Goal: Register for event/course

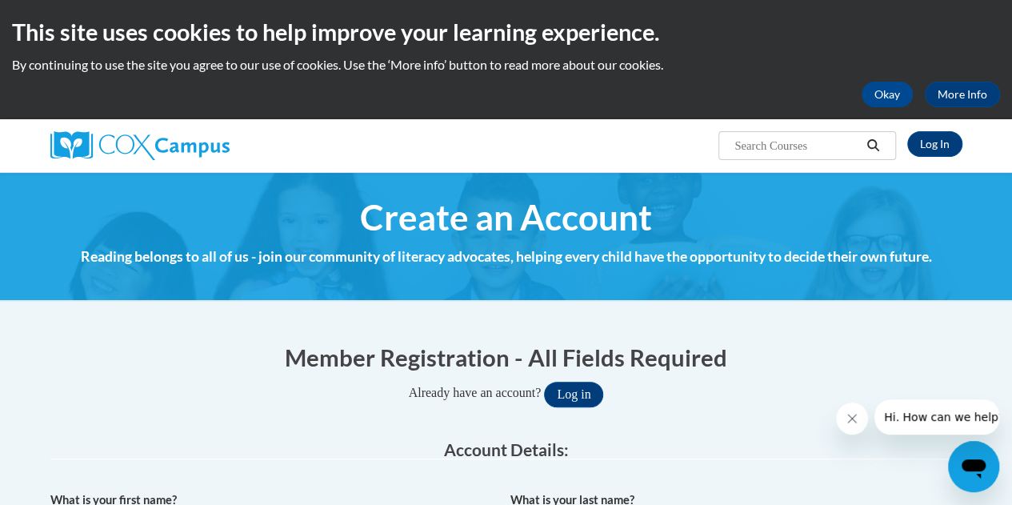
scroll to position [10, 0]
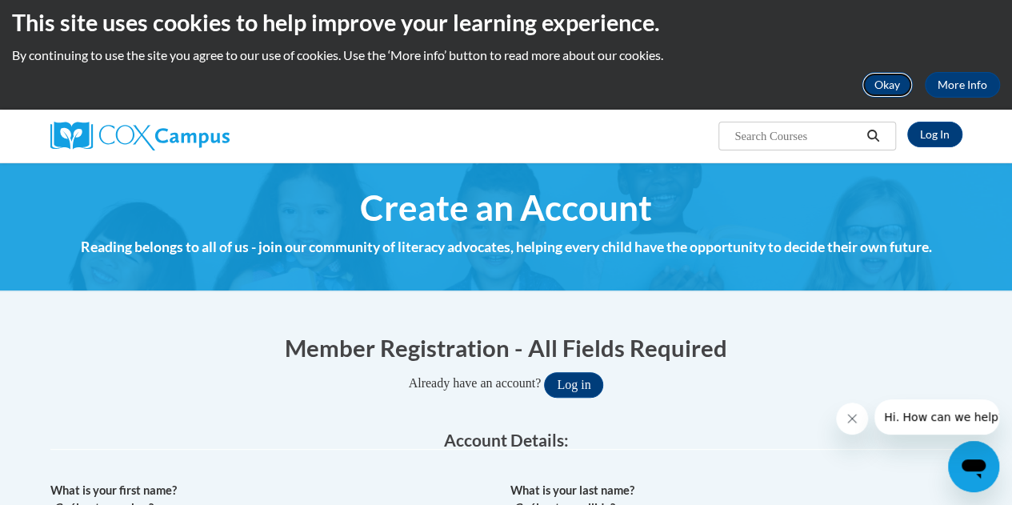
click at [904, 78] on button "Okay" at bounding box center [887, 85] width 51 height 26
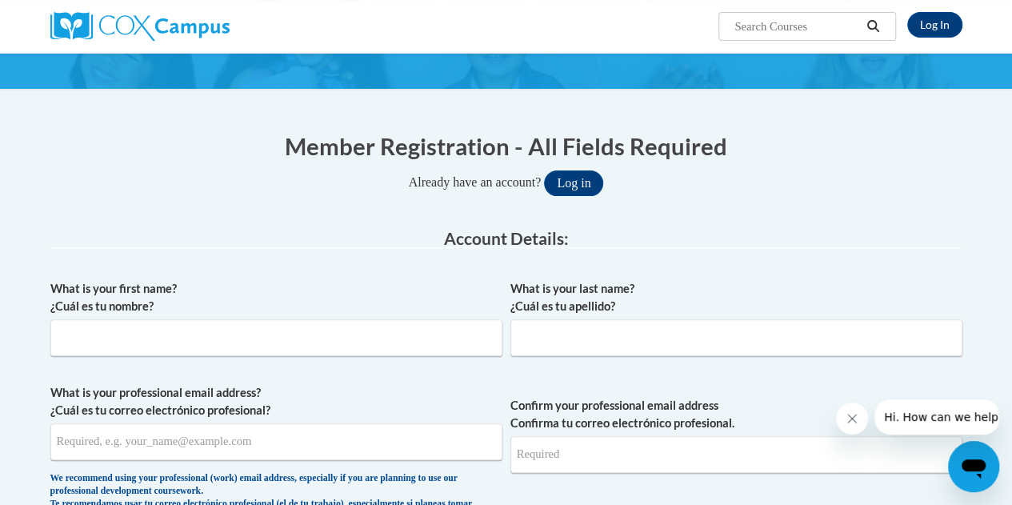
scroll to position [93, 0]
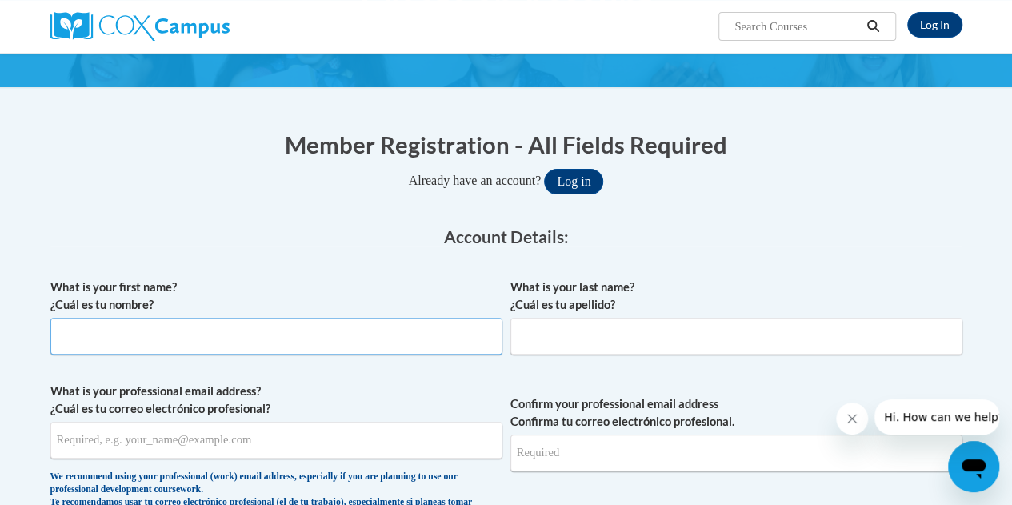
click at [337, 348] on input "What is your first name? ¿Cuál es tu nombre?" at bounding box center [276, 336] width 452 height 37
type input "Anslee"
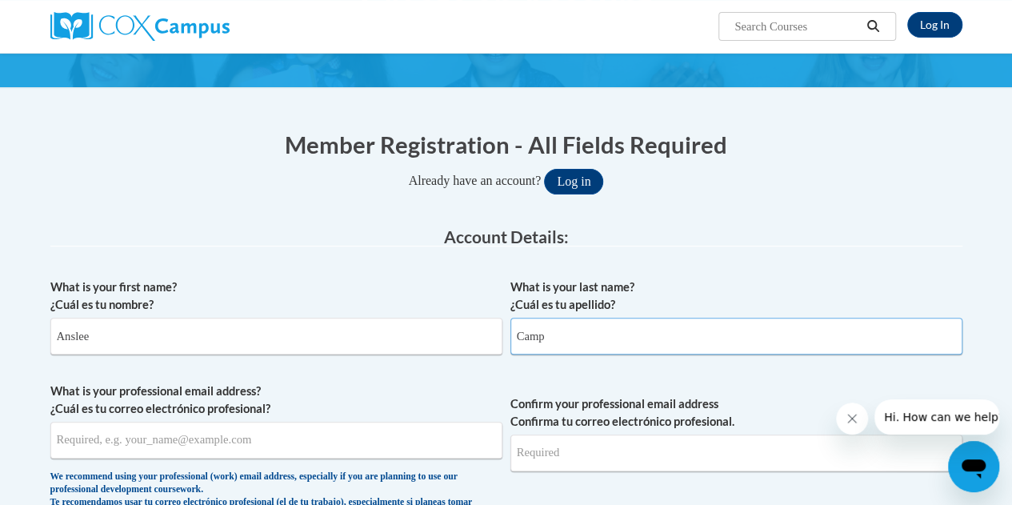
type input "Camp"
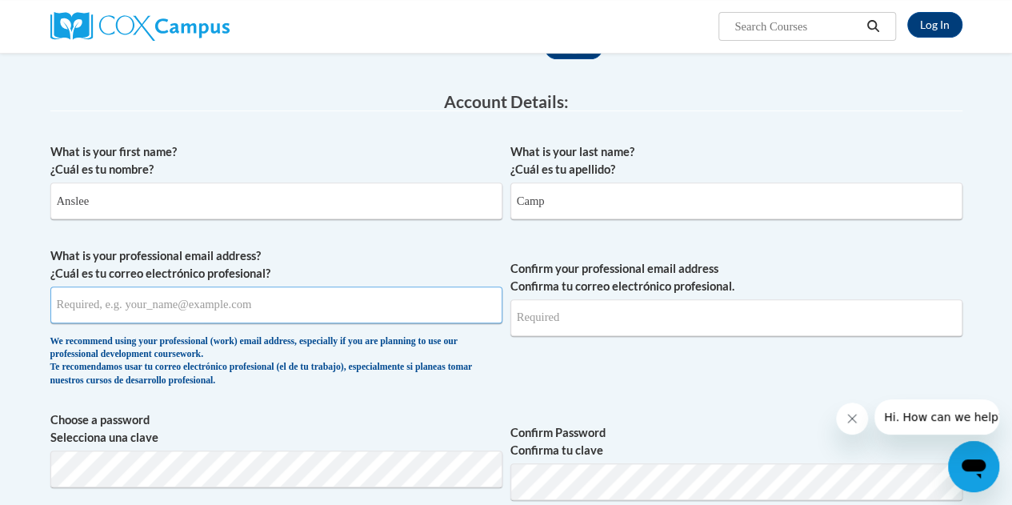
scroll to position [229, 0]
type input "camp.anslee@fcboe.org"
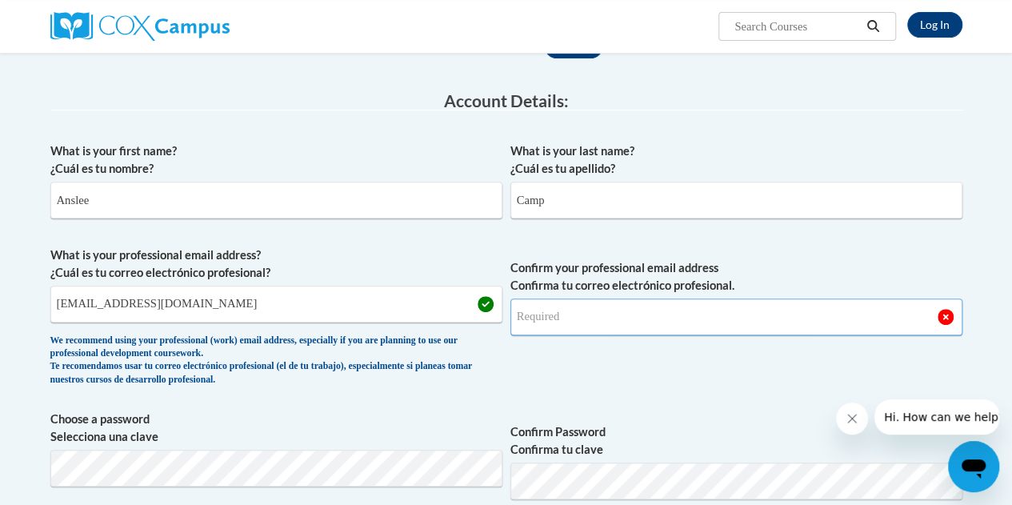
click at [720, 327] on input "Confirm your professional email address Confirma tu correo electrónico profesio…" at bounding box center [737, 317] width 452 height 37
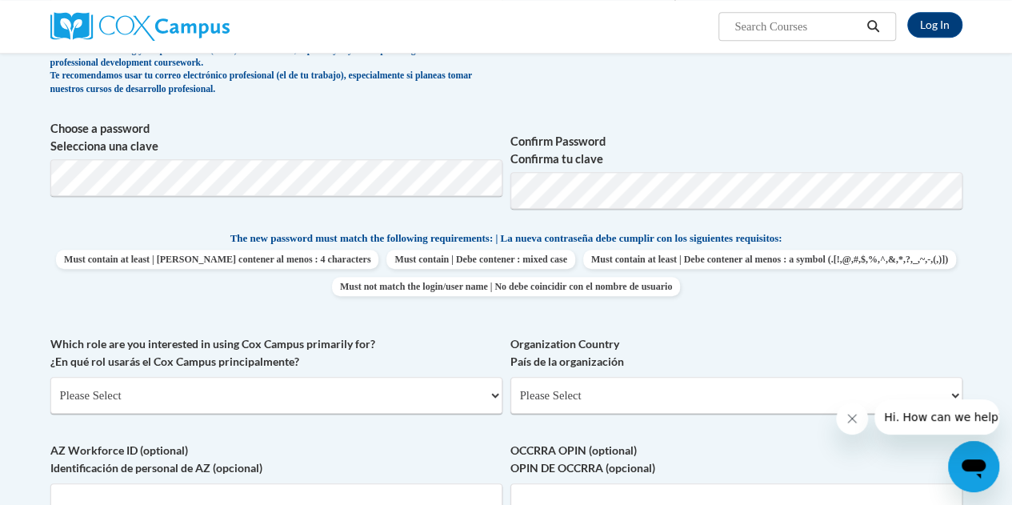
scroll to position [520, 0]
type input "camp.anslee@fcboe.org"
click at [383, 394] on select "Please Select College/University | Colegio/Universidad Community/Nonprofit Part…" at bounding box center [276, 394] width 452 height 37
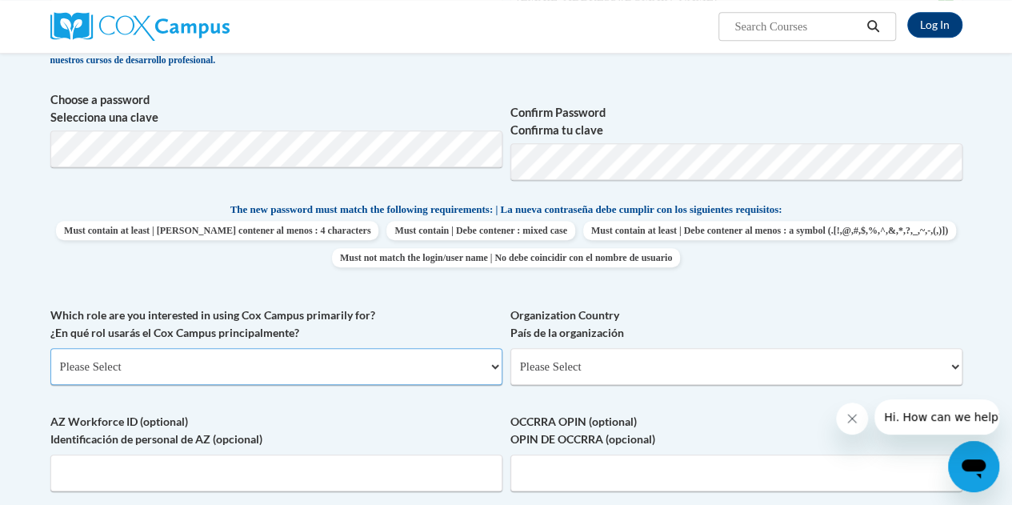
scroll to position [549, 0]
click at [390, 367] on select "Please Select College/University | Colegio/Universidad Community/Nonprofit Part…" at bounding box center [276, 365] width 452 height 37
select select "fbf2d438-af2f-41f8-98f1-81c410e29de3"
click at [50, 347] on select "Please Select College/University | Colegio/Universidad Community/Nonprofit Part…" at bounding box center [276, 365] width 452 height 37
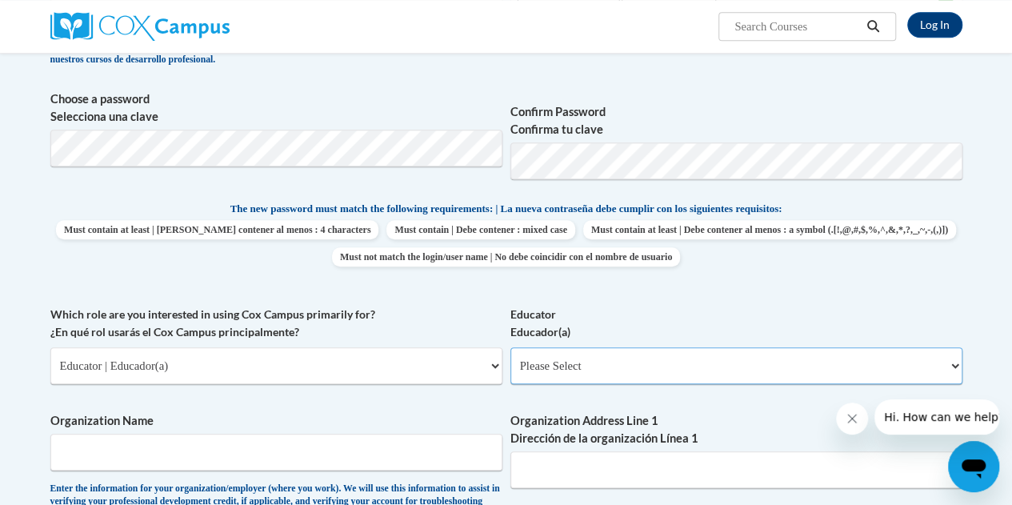
click at [583, 361] on select "Please Select Early Learning/Daycare Teacher/Family Home Care Provider | Maestr…" at bounding box center [737, 365] width 452 height 37
select select "8e40623d-54d0-45cd-9f92-5df65cd3f8cf"
click at [511, 347] on select "Please Select Early Learning/Daycare Teacher/Family Home Care Provider | Maestr…" at bounding box center [737, 365] width 452 height 37
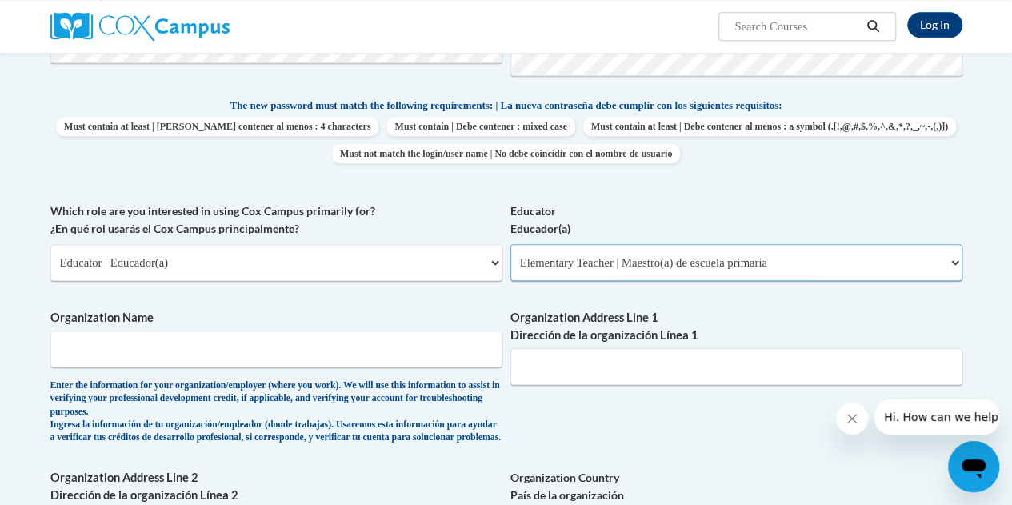
scroll to position [658, 0]
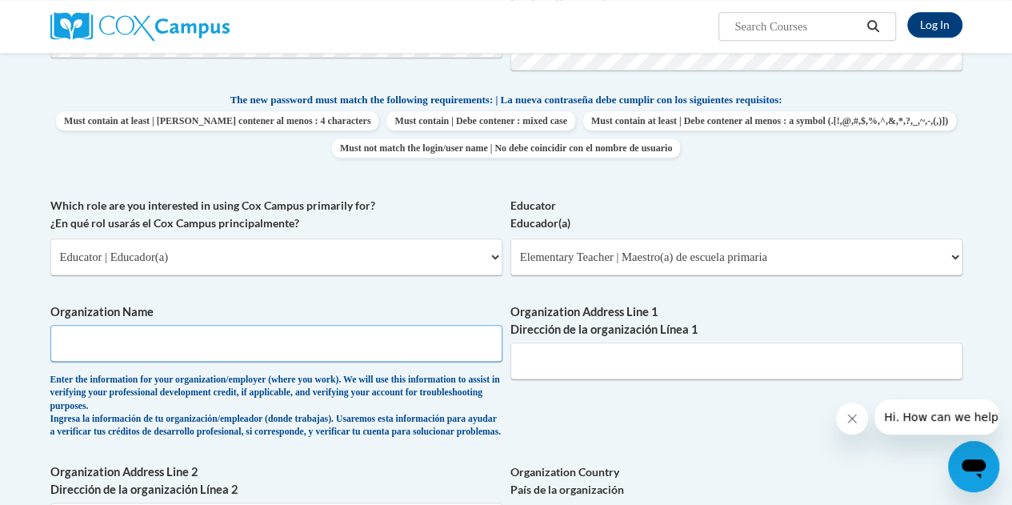
click at [260, 343] on input "Organization Name" at bounding box center [276, 343] width 452 height 37
type input "North Fayette Elementary School"
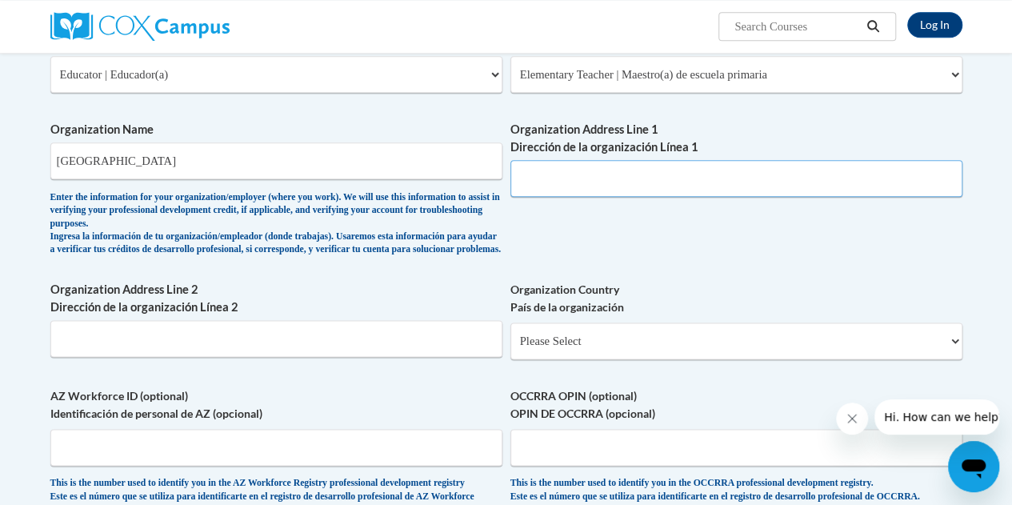
scroll to position [906, 0]
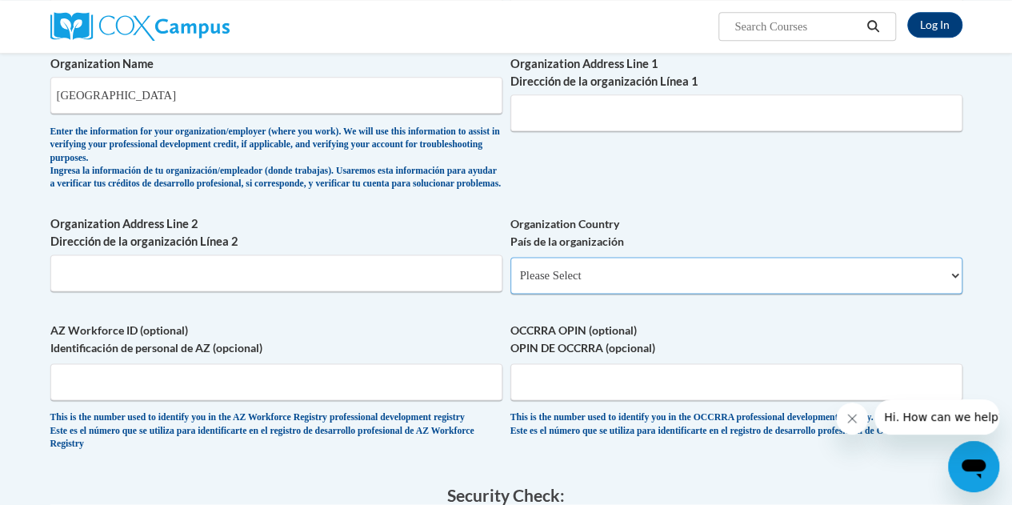
click at [581, 283] on select "Please Select United States | Estados Unidos Outside of the United States | Fue…" at bounding box center [737, 275] width 452 height 37
select select "ad49bcad-a171-4b2e-b99c-48b446064914"
click at [511, 269] on select "Please Select United States | Estados Unidos Outside of the United States | Fue…" at bounding box center [737, 275] width 452 height 37
select select
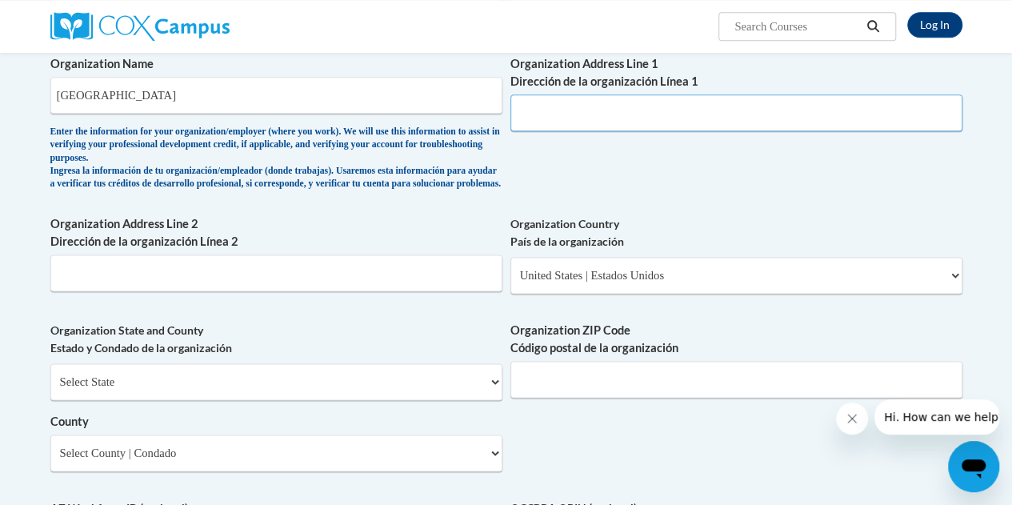
click at [622, 109] on input "Organization Address Line 1 Dirección de la organización Línea 1" at bounding box center [737, 112] width 452 height 37
type input "609 Kenwood Road Fayetteville, Georgia"
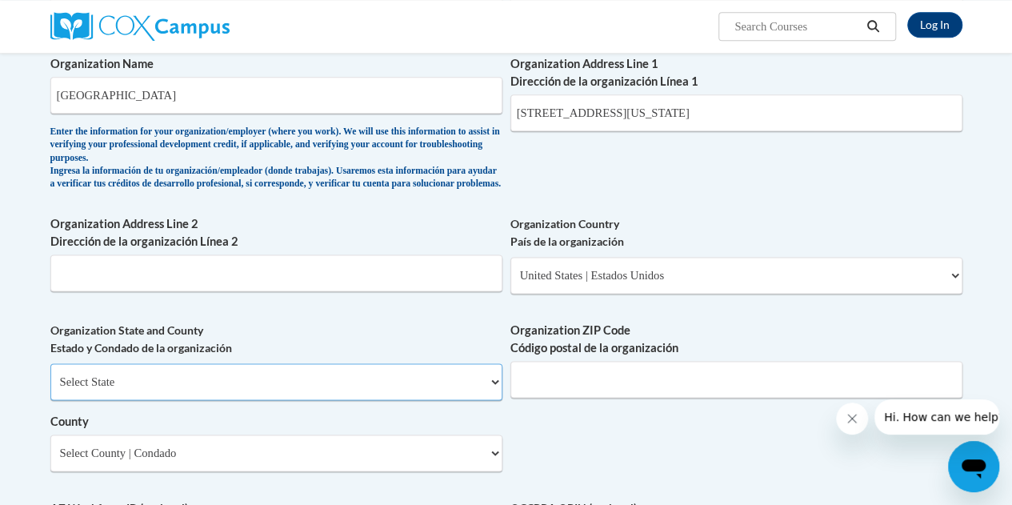
click at [275, 396] on select "Select State Alabama Alaska Arizona Arkansas California Colorado Connecticut De…" at bounding box center [276, 381] width 452 height 37
select select "Georgia"
click at [50, 375] on select "Select State Alabama Alaska Arizona Arkansas California Colorado Connecticut De…" at bounding box center [276, 381] width 452 height 37
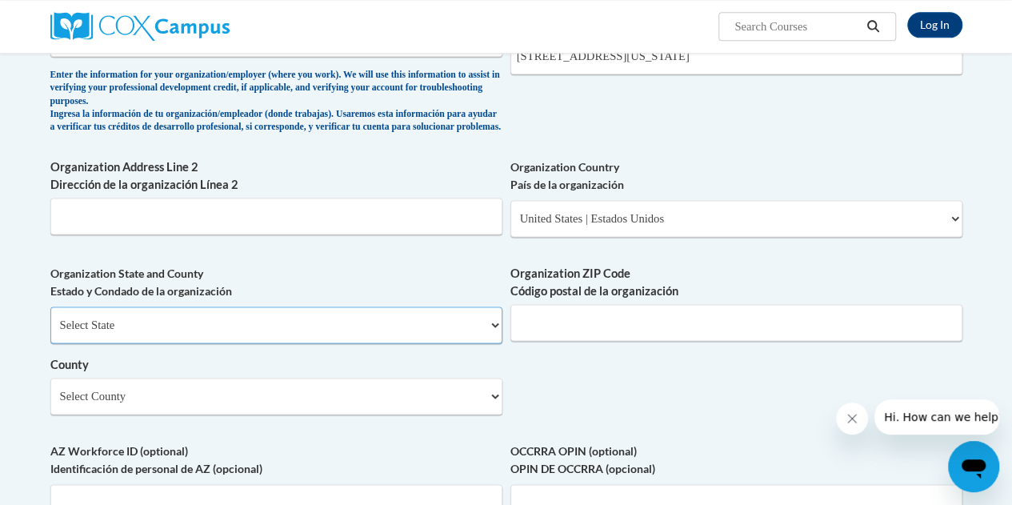
scroll to position [964, 0]
click at [543, 299] on label "Organization ZIP Code Código postal de la organización" at bounding box center [737, 281] width 452 height 35
click at [543, 303] on input "Organization ZIP Code Código postal de la organización" at bounding box center [737, 321] width 452 height 37
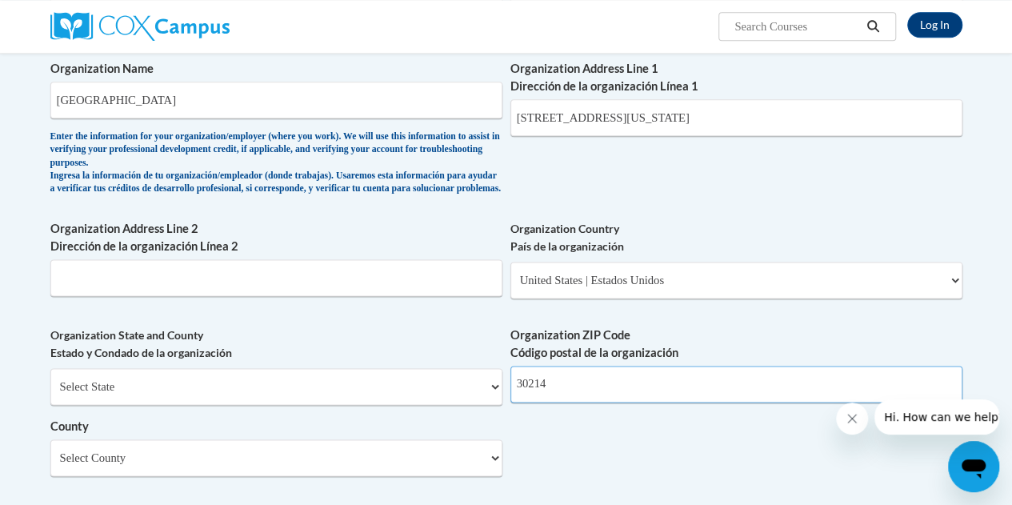
type input "30214"
drag, startPoint x: 724, startPoint y: 121, endPoint x: 616, endPoint y: 129, distance: 107.5
click at [616, 129] on input "609 Kenwood Road Fayetteville, Georgia" at bounding box center [737, 117] width 452 height 37
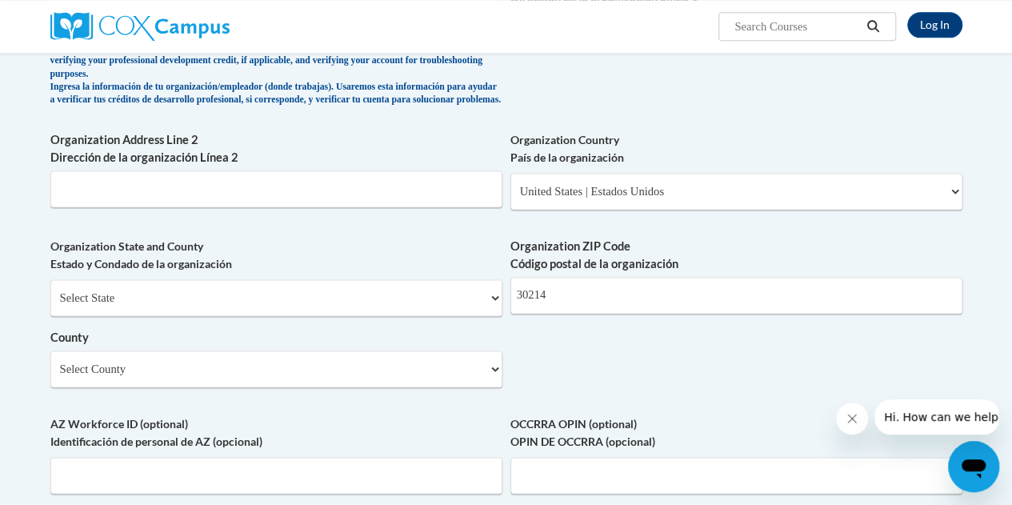
scroll to position [1008, 0]
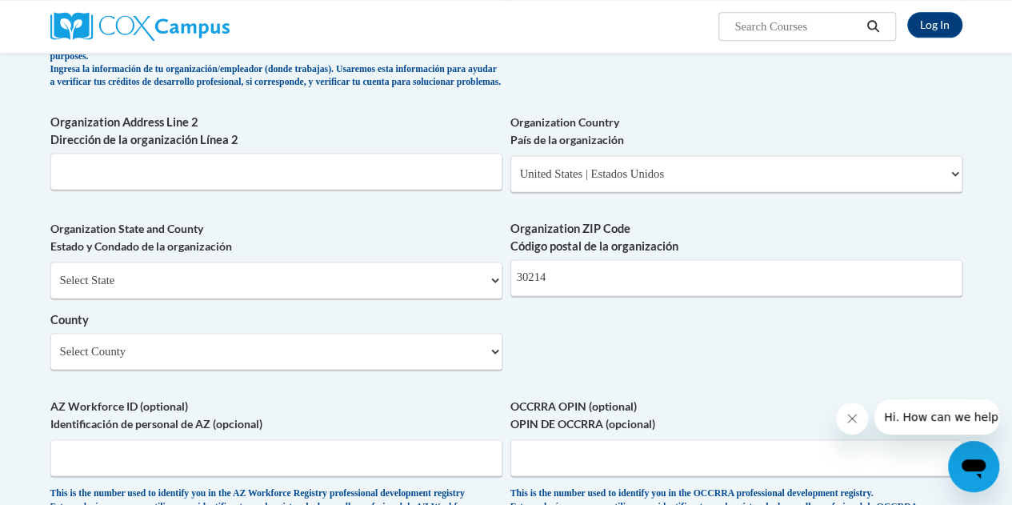
type input "609 Kenwood Road"
click at [279, 370] on select "Select County Appling Atkinson Bacon Baker Baldwin Banks Barrow Bartow Ben Hill…" at bounding box center [276, 351] width 452 height 37
select select "Fayette"
click at [50, 345] on select "Select County Appling Atkinson Bacon Baker Baldwin Banks Barrow Bartow Ben Hill…" at bounding box center [276, 351] width 452 height 37
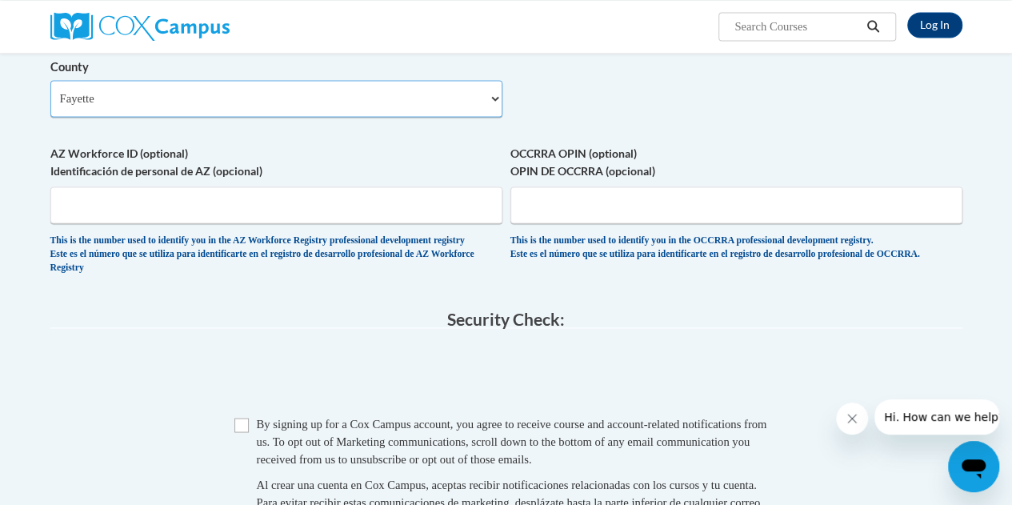
scroll to position [1274, 0]
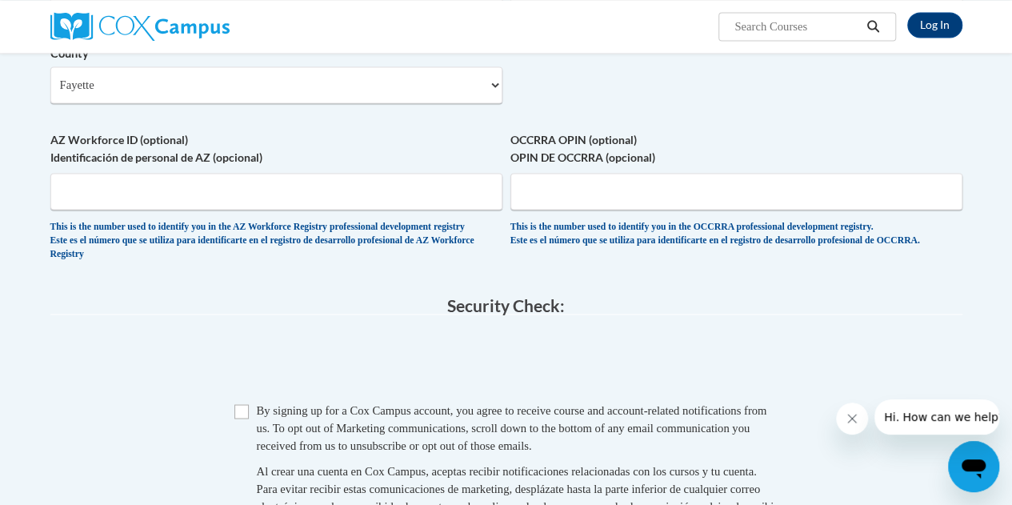
click at [250, 441] on span "Checkbox By signing up for a Cox Campus account, you agree to receive course an…" at bounding box center [507, 474] width 544 height 147
click at [247, 419] on input "Checkbox" at bounding box center [242, 411] width 14 height 14
checkbox input "true"
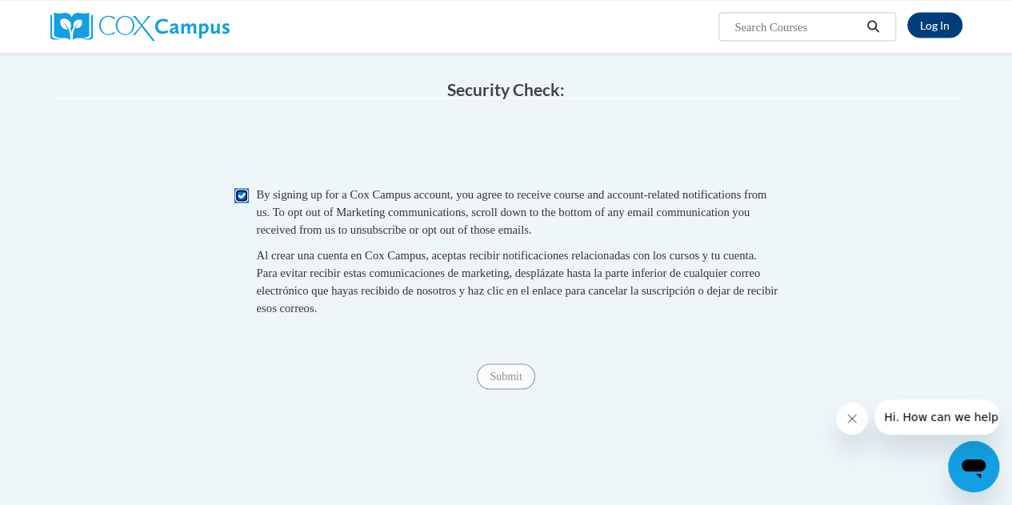
scroll to position [1496, 0]
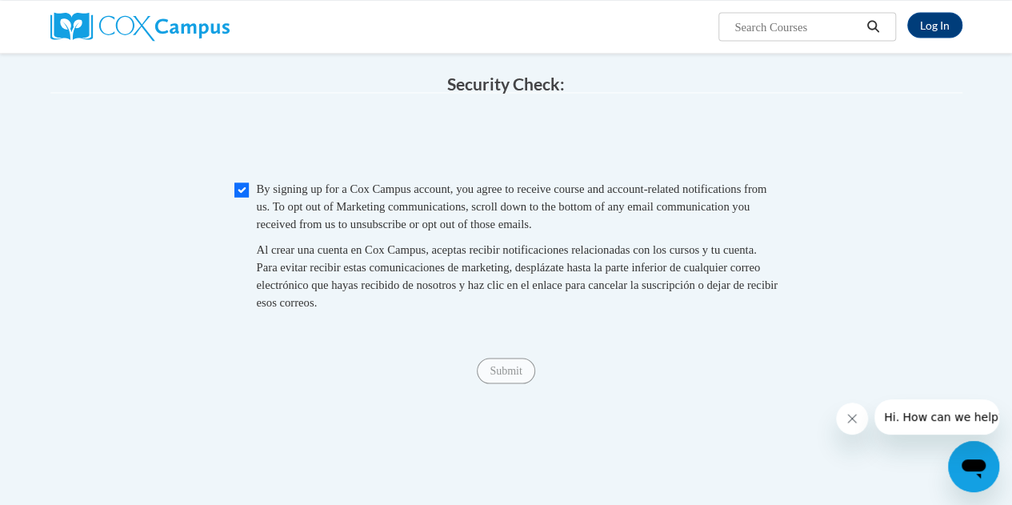
click at [491, 376] on span "Submit" at bounding box center [506, 369] width 58 height 13
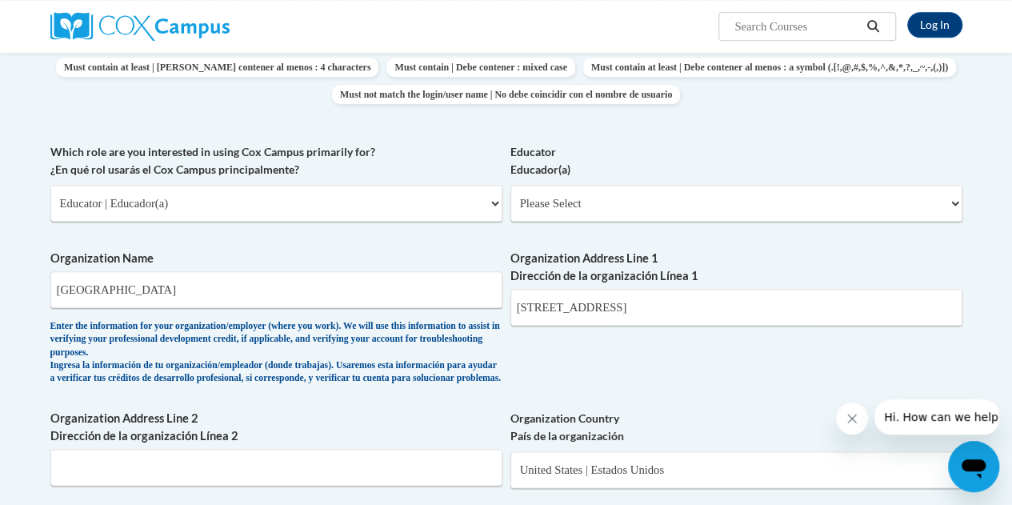
scroll to position [688, 0]
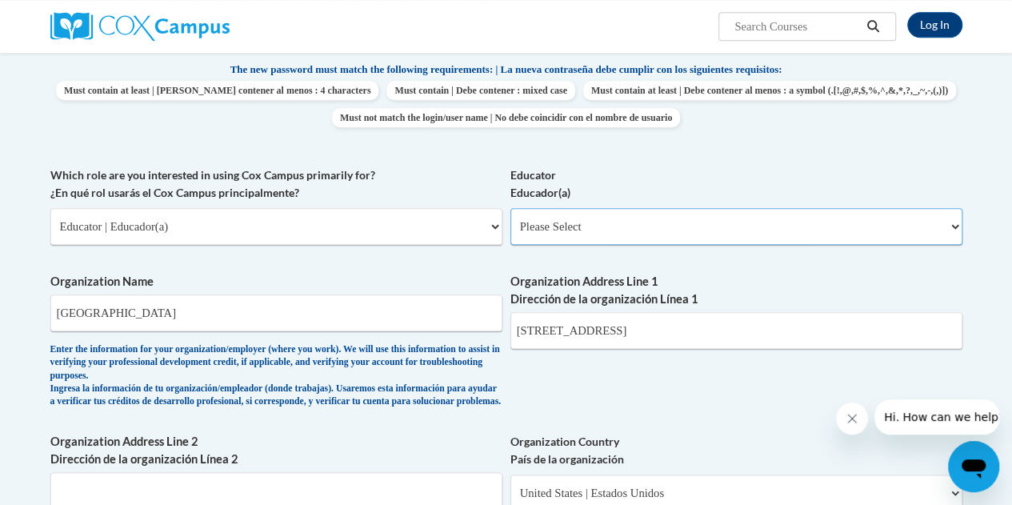
click at [581, 214] on select "Please Select Early Learning/Daycare Teacher/Family Home Care Provider | Maestr…" at bounding box center [737, 226] width 452 height 37
select select "8e40623d-54d0-45cd-9f92-5df65cd3f8cf"
click at [511, 208] on select "Please Select Early Learning/Daycare Teacher/Family Home Care Provider | Maestr…" at bounding box center [737, 226] width 452 height 37
select select "null"
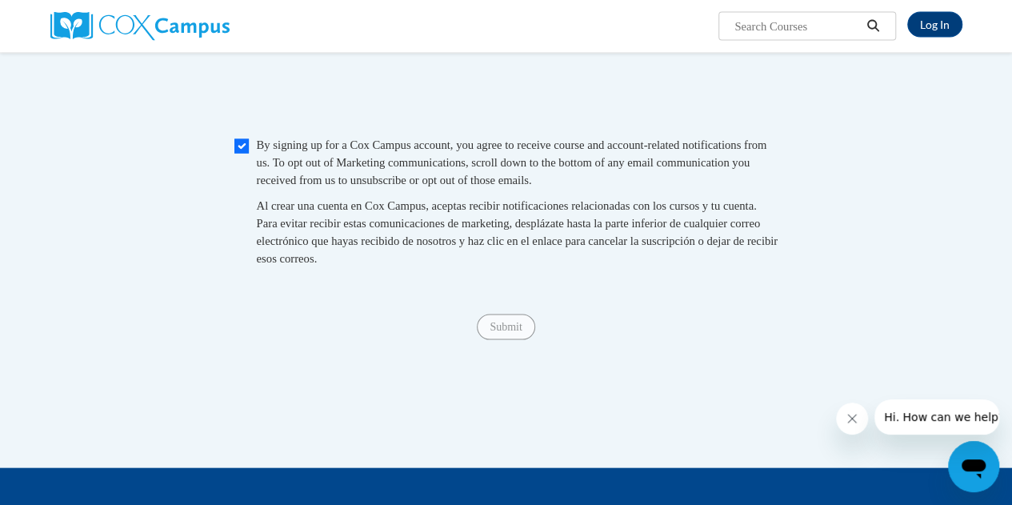
scroll to position [1647, 0]
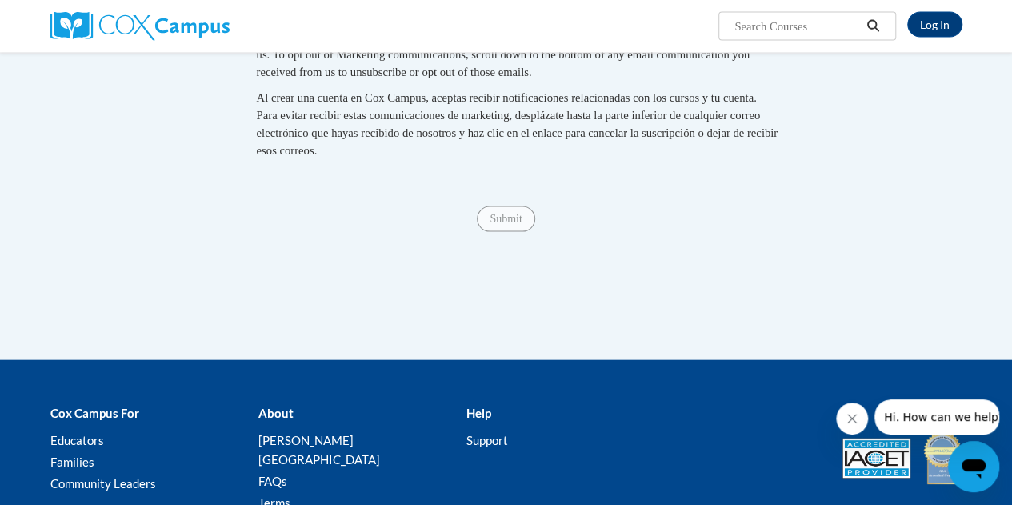
click at [493, 225] on span "Submit" at bounding box center [506, 218] width 58 height 13
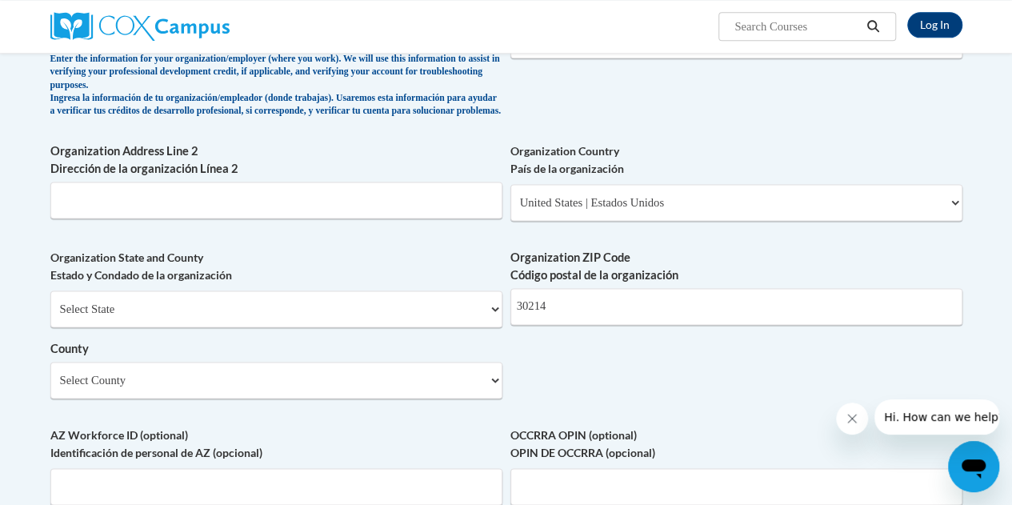
scroll to position [988, 0]
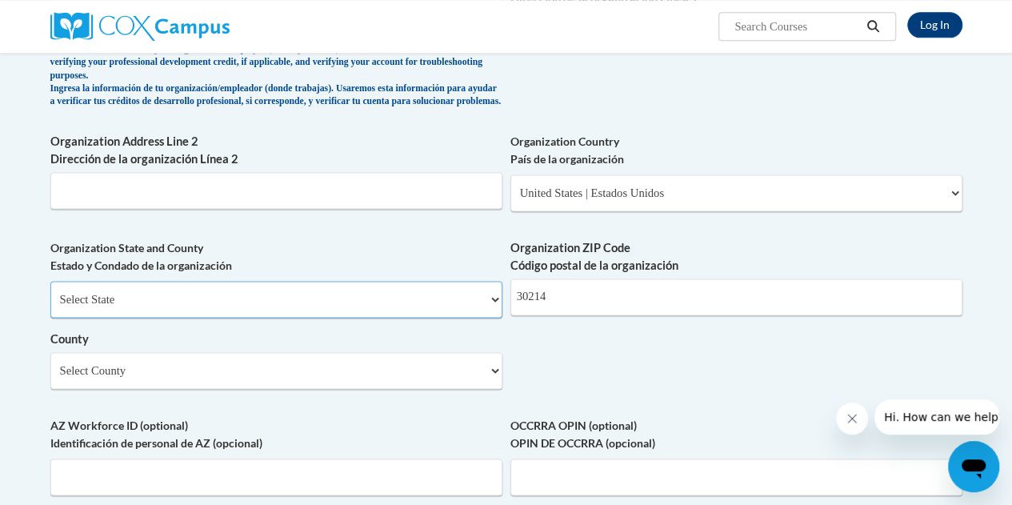
click at [384, 305] on select "Select State Alabama Alaska Arizona Arkansas California Colorado Connecticut De…" at bounding box center [276, 299] width 452 height 37
select select "Georgia"
click at [50, 293] on select "Select State Alabama Alaska Arizona Arkansas California Colorado Connecticut De…" at bounding box center [276, 299] width 452 height 37
click at [246, 251] on label "Organization State and County Estado y Condado de la organización" at bounding box center [276, 256] width 452 height 35
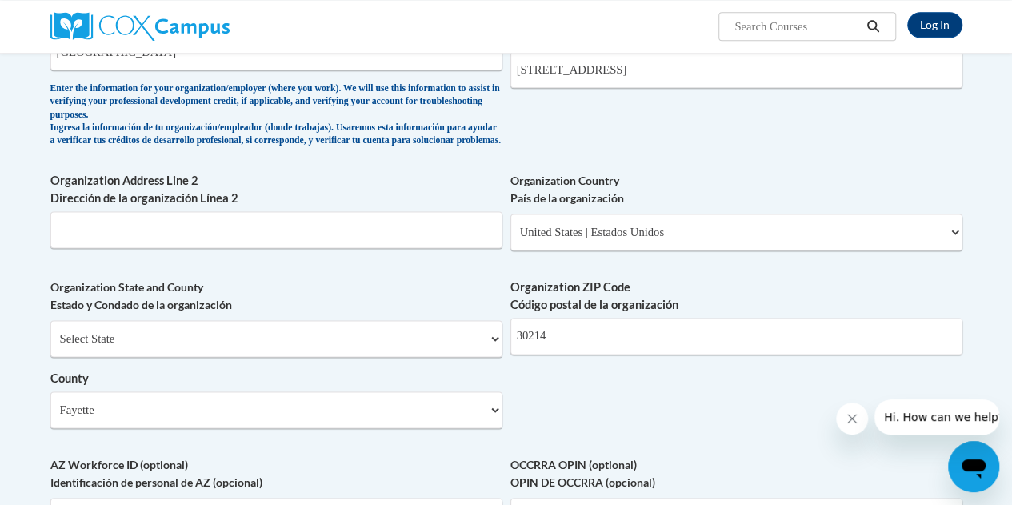
scroll to position [948, 0]
click at [206, 249] on input "Organization Address Line 2 Dirección de la organización Línea 2" at bounding box center [276, 230] width 452 height 37
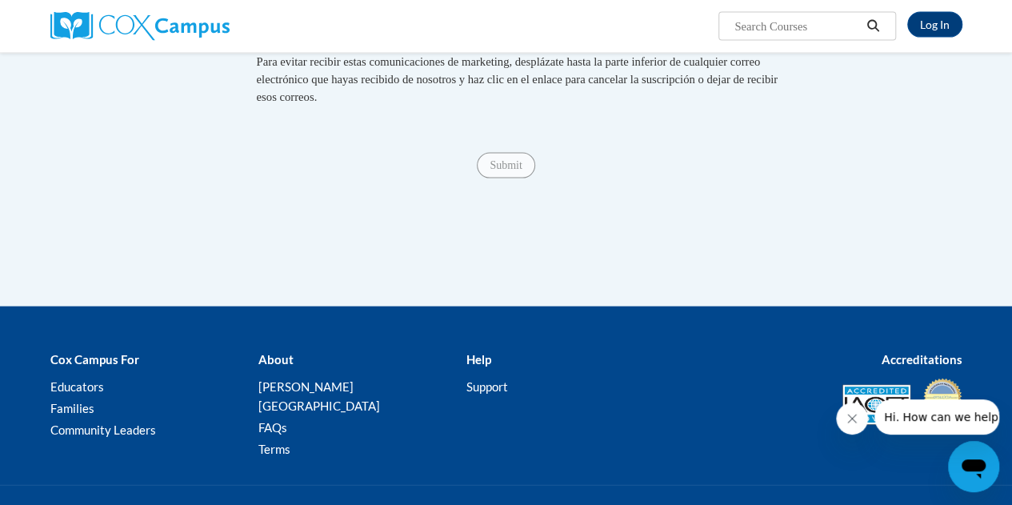
scroll to position [1731, 0]
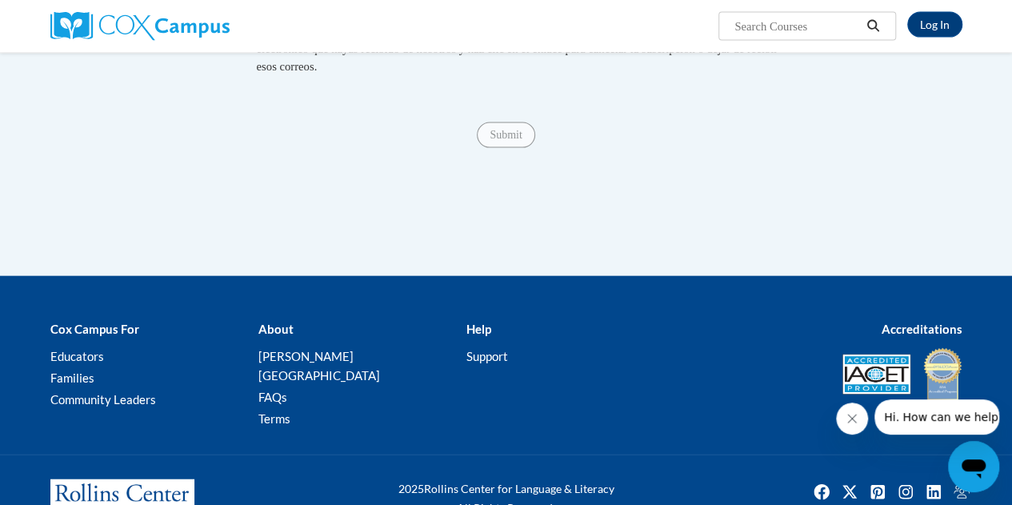
type input "Fayetteville"
click at [509, 148] on div "Submit Submit" at bounding box center [506, 135] width 912 height 26
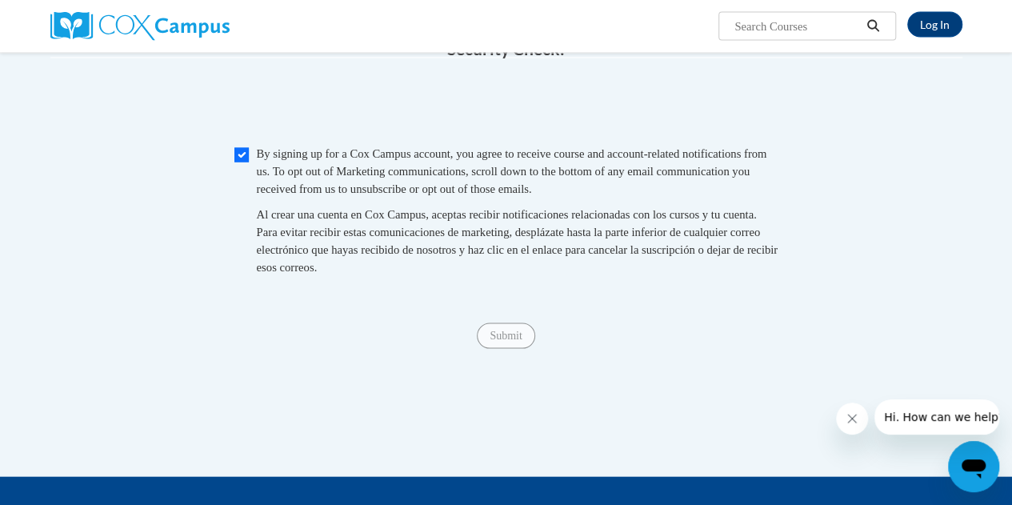
scroll to position [1534, 0]
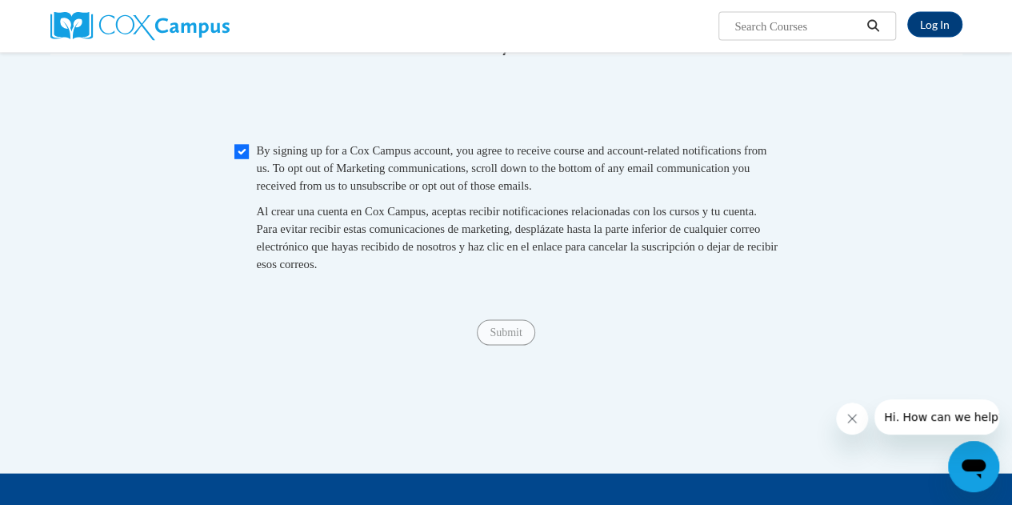
click at [494, 339] on span "Submit" at bounding box center [506, 332] width 58 height 13
click at [509, 339] on span "Submit" at bounding box center [506, 332] width 58 height 13
click at [843, 421] on button "Close message from company" at bounding box center [852, 419] width 32 height 32
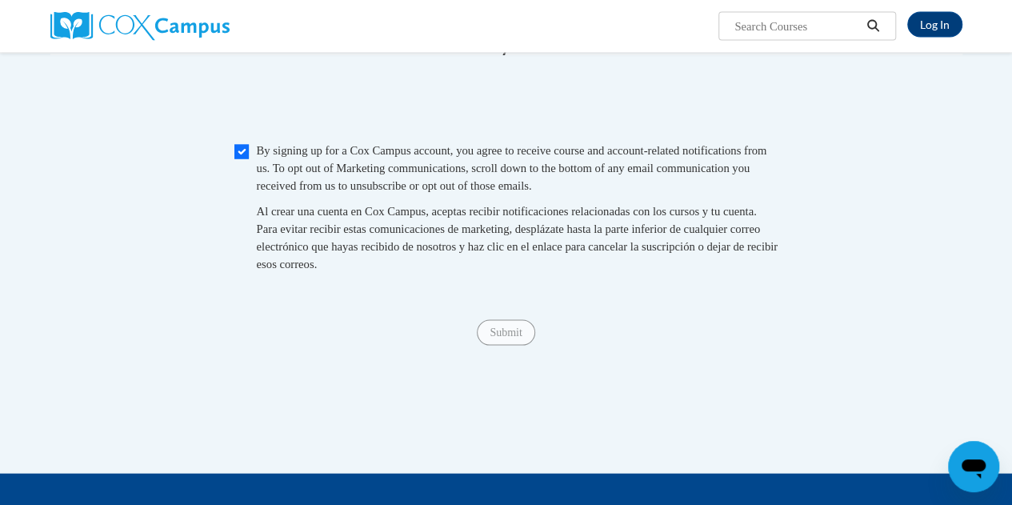
click at [520, 339] on span "Submit" at bounding box center [506, 332] width 58 height 13
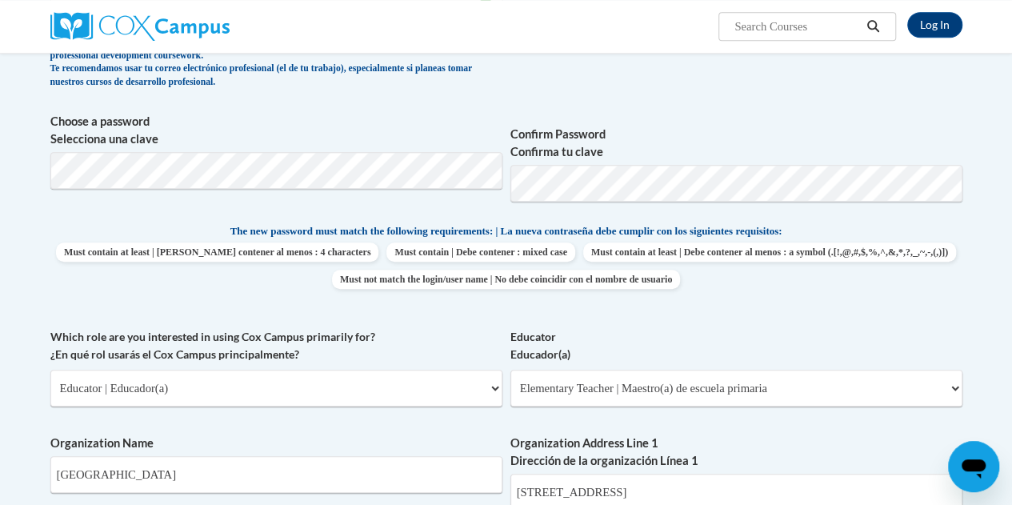
scroll to position [525, 0]
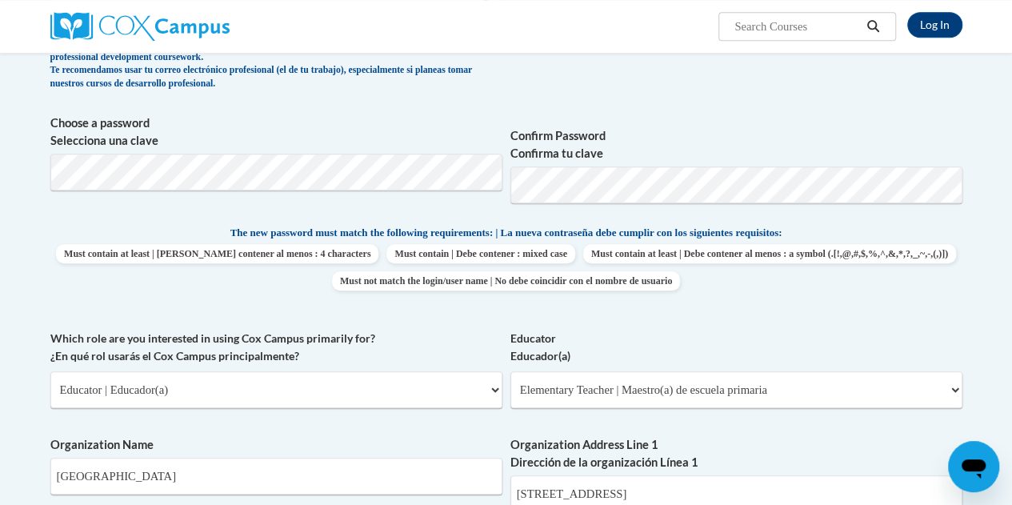
click at [844, 239] on p "The new password must match the following requirements: | La nueva contraseña d…" at bounding box center [506, 234] width 912 height 20
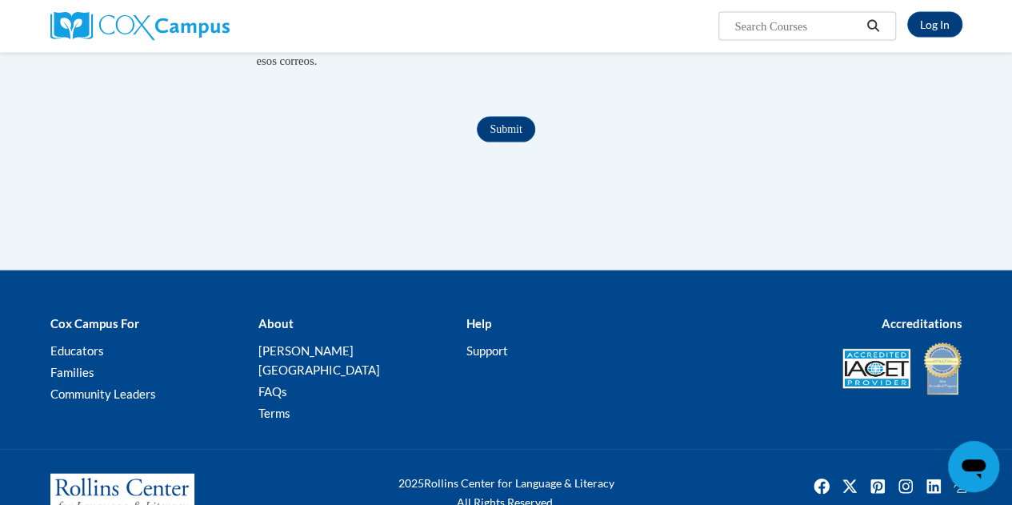
scroll to position [1791, 0]
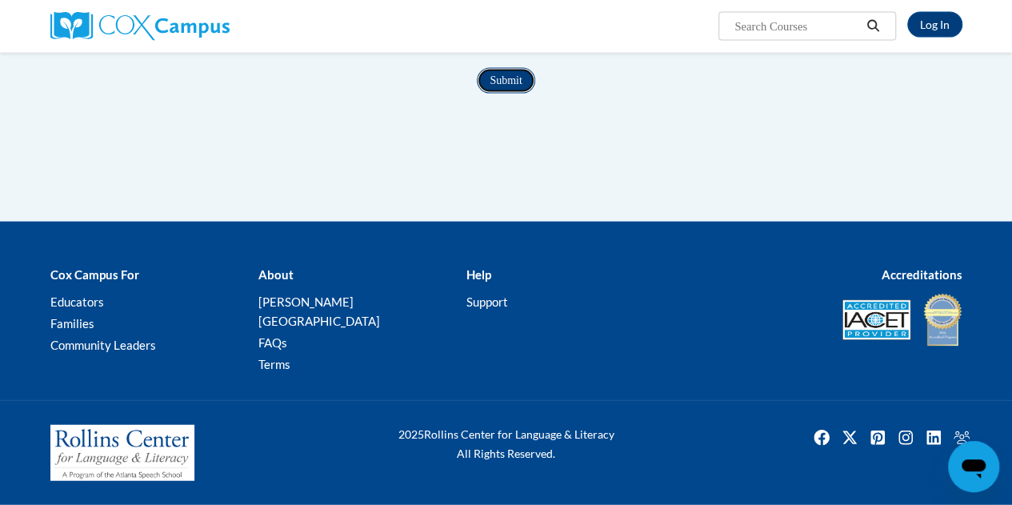
click at [511, 94] on input "Submit" at bounding box center [506, 81] width 58 height 26
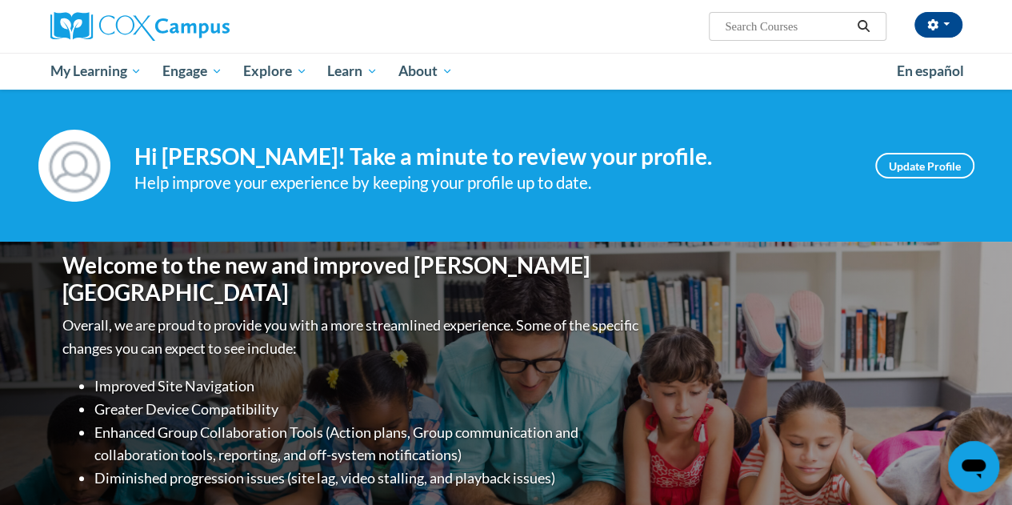
click at [790, 17] on input "Search..." at bounding box center [788, 26] width 128 height 19
type input "science of reading"
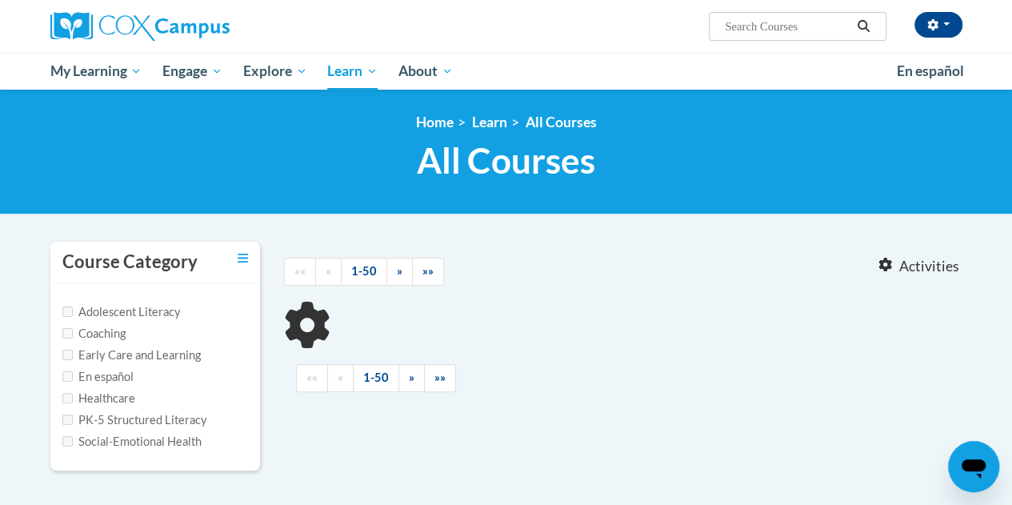
type input "science of reading"
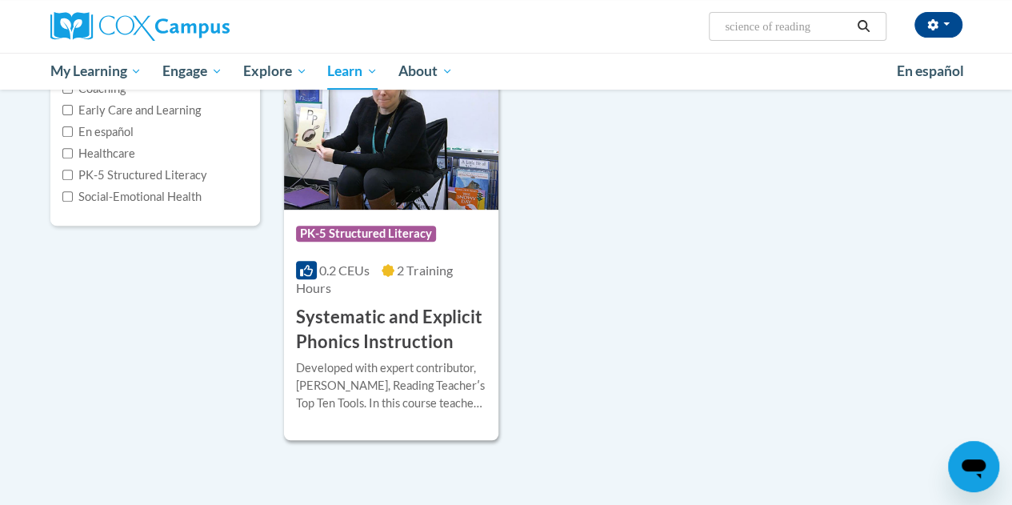
scroll to position [246, 0]
click at [353, 329] on h3 "Systematic and Explicit Phonics Instruction" at bounding box center [391, 329] width 190 height 50
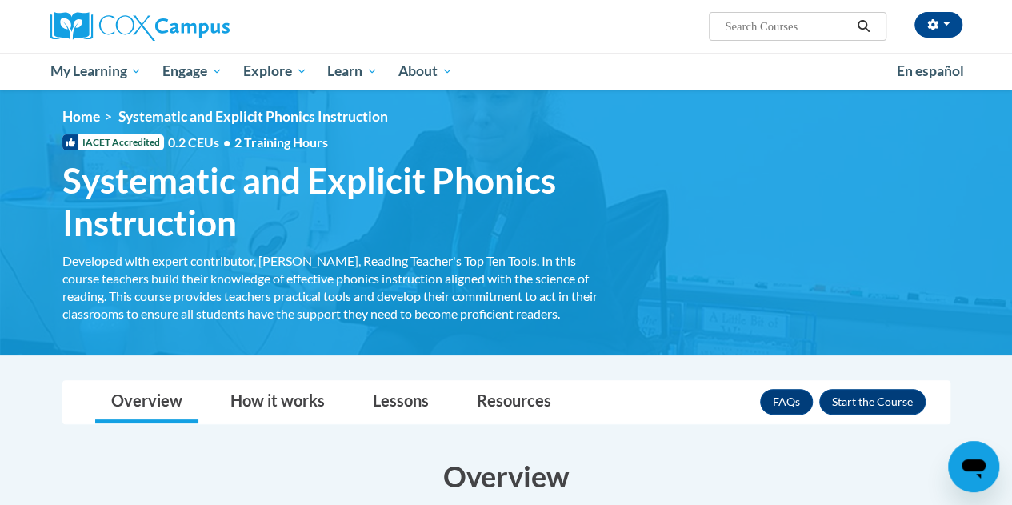
scroll to position [9, 0]
